Goal: Task Accomplishment & Management: Manage account settings

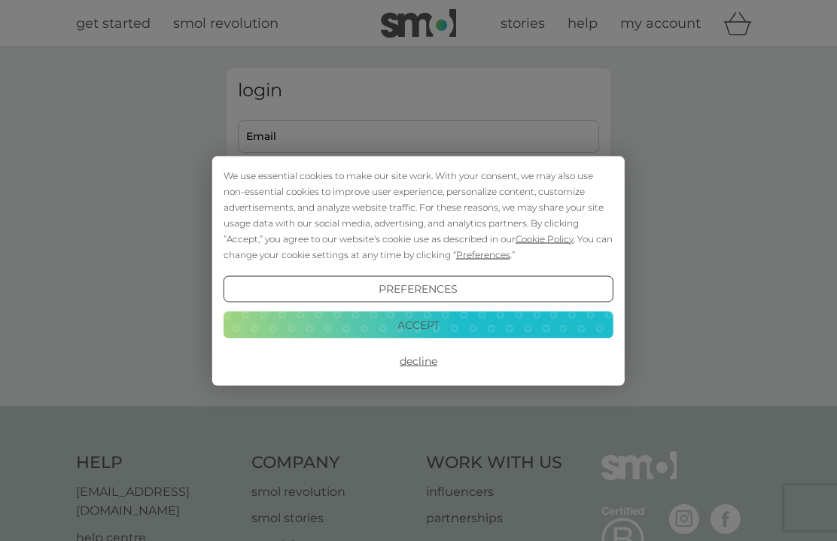
click at [417, 325] on button "Accept" at bounding box center [418, 324] width 390 height 27
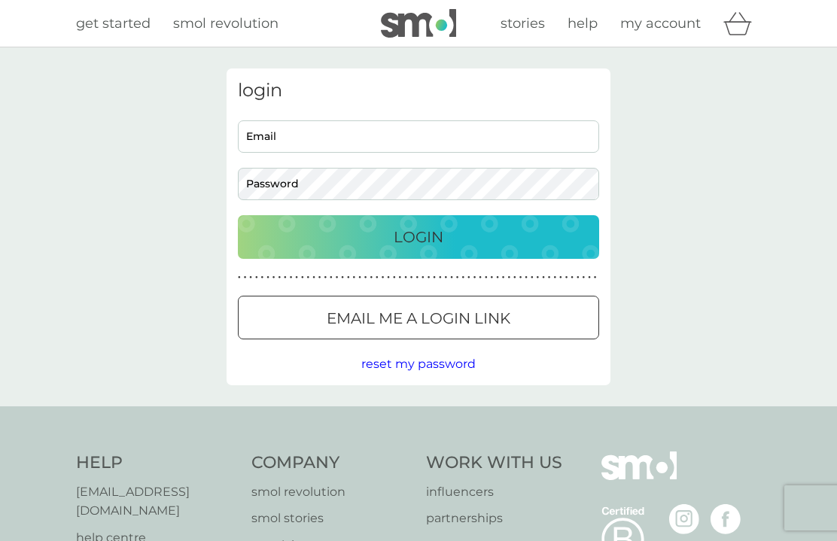
click at [272, 139] on input "Email" at bounding box center [418, 136] width 361 height 32
type input "[EMAIL_ADDRESS][DOMAIN_NAME]"
click at [448, 234] on div "Login" at bounding box center [418, 237] width 331 height 24
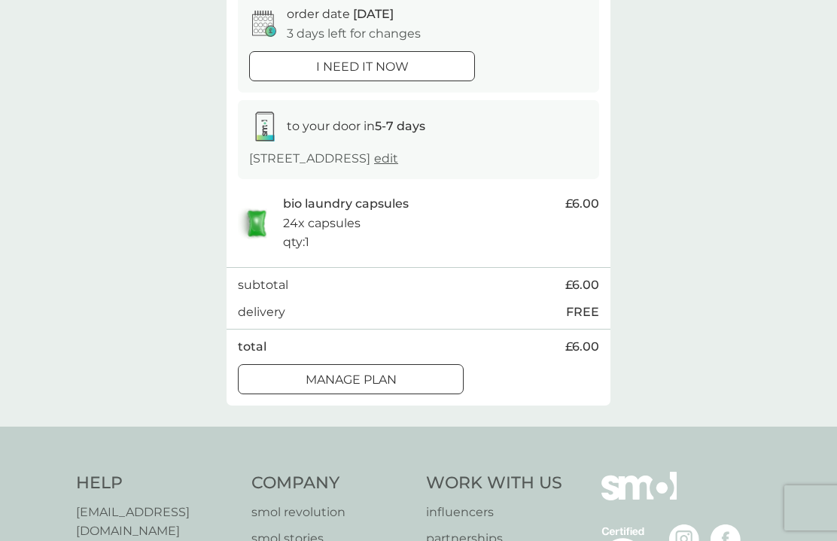
scroll to position [170, 0]
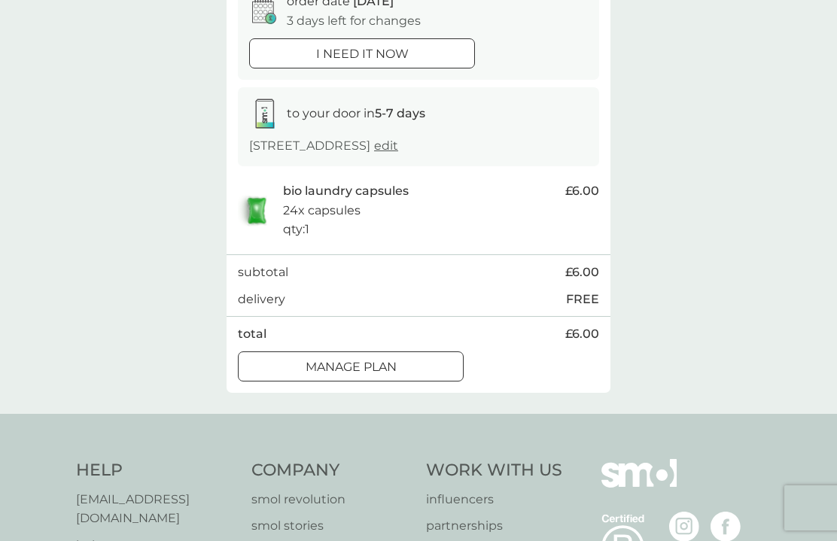
click at [361, 363] on div at bounding box center [351, 367] width 54 height 16
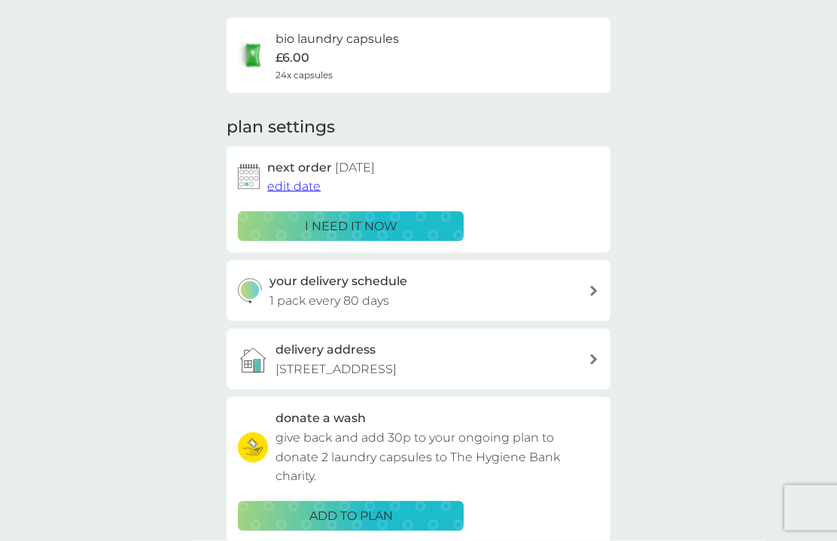
scroll to position [108, 0]
click at [583, 285] on div "your delivery schedule 1 pack every 80 days" at bounding box center [429, 290] width 320 height 38
select select "77"
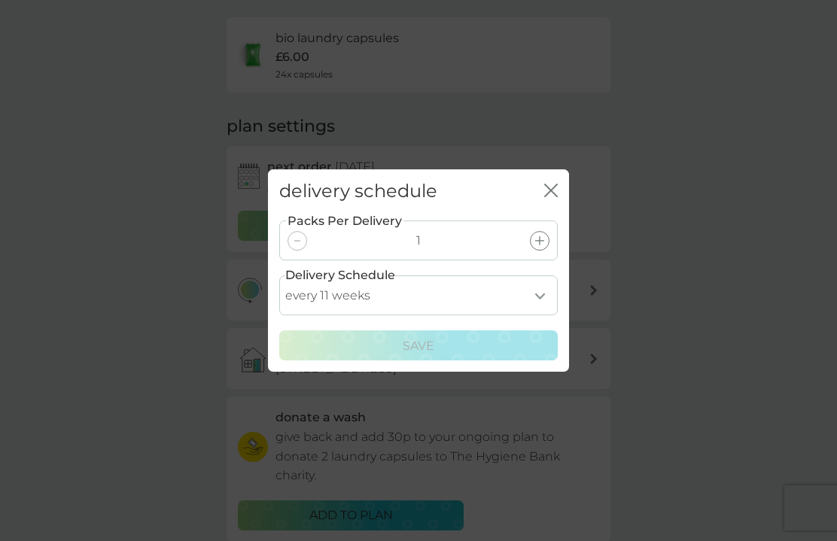
click at [547, 199] on button "close" at bounding box center [551, 192] width 14 height 16
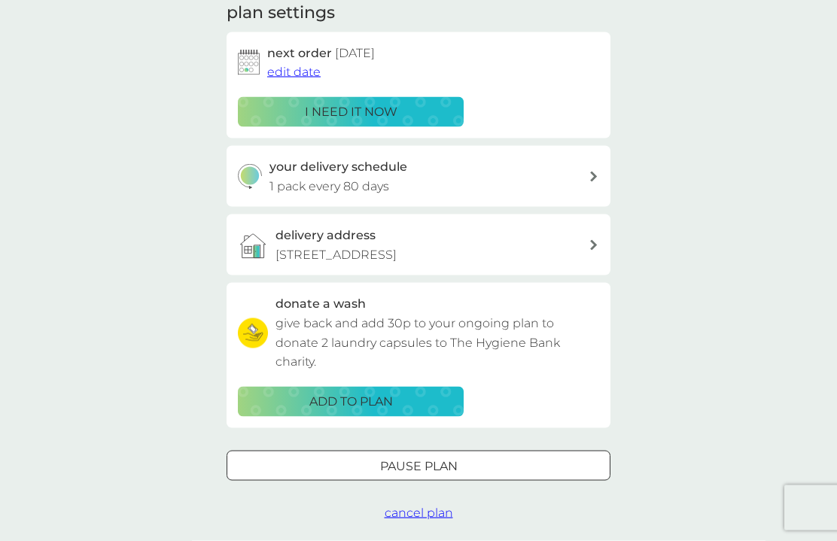
scroll to position [223, 0]
click at [428, 461] on div at bounding box center [418, 465] width 54 height 16
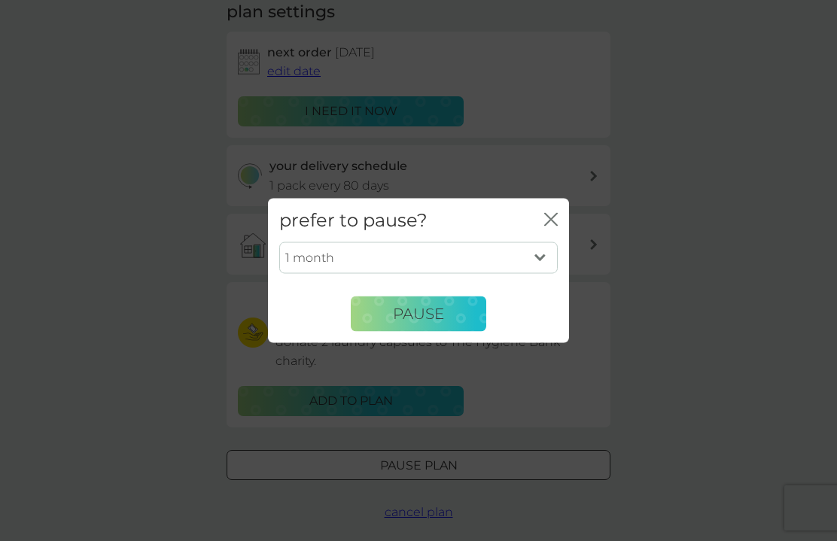
click at [542, 264] on select "1 month 2 months 3 months 4 months 5 months 6 months" at bounding box center [418, 258] width 278 height 32
select select "3"
click at [423, 319] on span "Pause" at bounding box center [418, 314] width 51 height 18
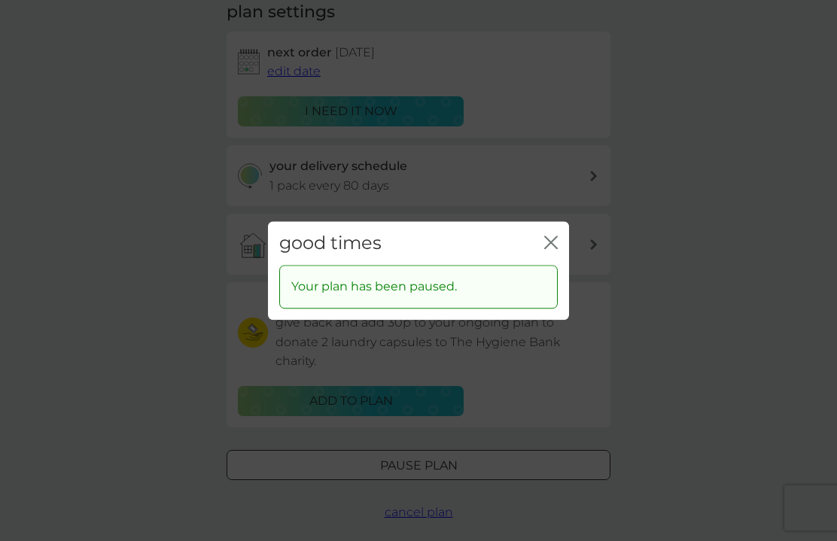
click at [549, 243] on icon "close" at bounding box center [551, 243] width 14 height 14
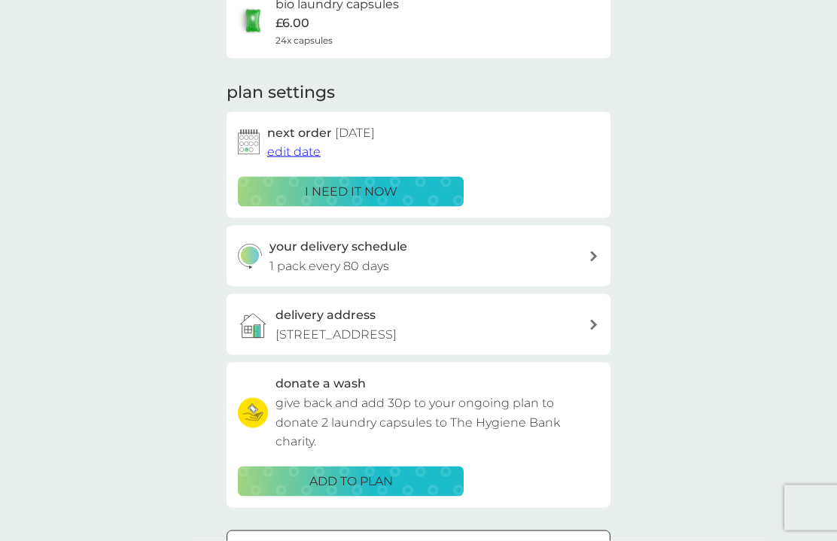
scroll to position [0, 0]
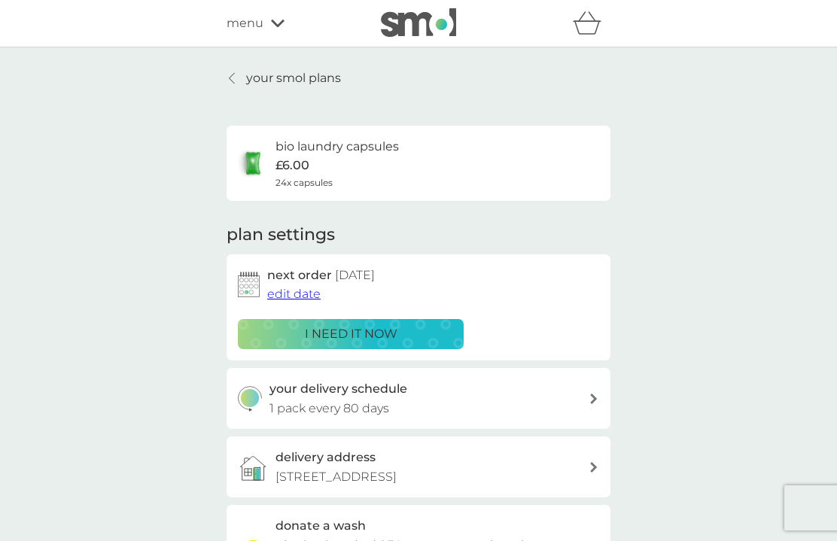
click at [227, 84] on div at bounding box center [232, 78] width 11 height 12
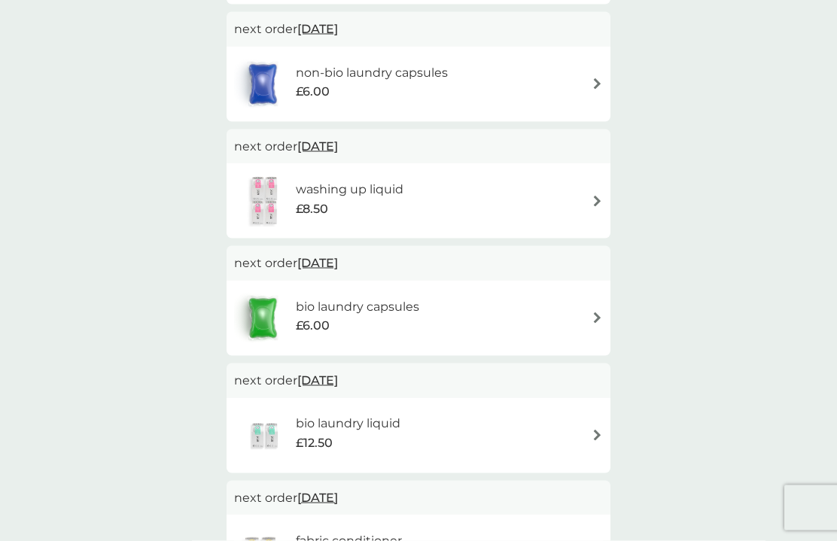
scroll to position [639, 0]
